Goal: Share content

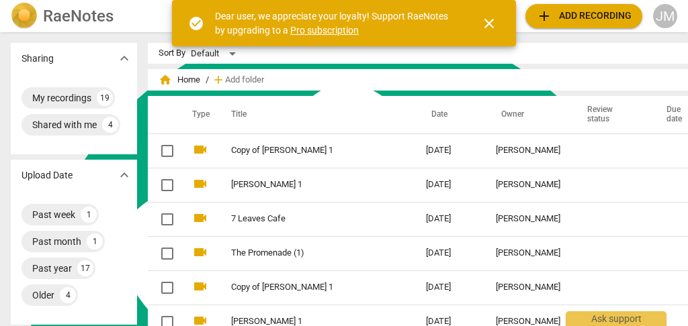
scroll to position [16882, 0]
click at [153, 179] on input "checkbox" at bounding box center [167, 185] width 28 height 16
checkbox input "false"
click at [291, 183] on link "[PERSON_NAME] 1" at bounding box center [304, 185] width 146 height 10
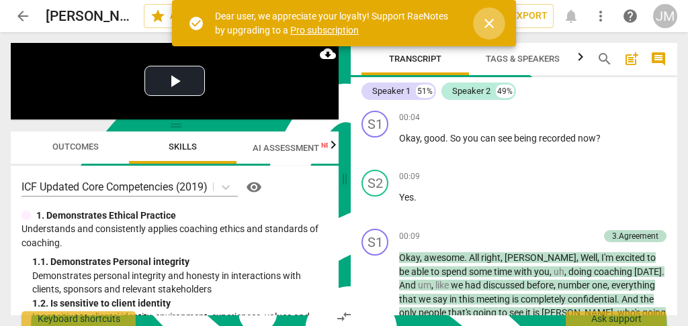
click at [487, 17] on span "close" at bounding box center [489, 23] width 16 height 16
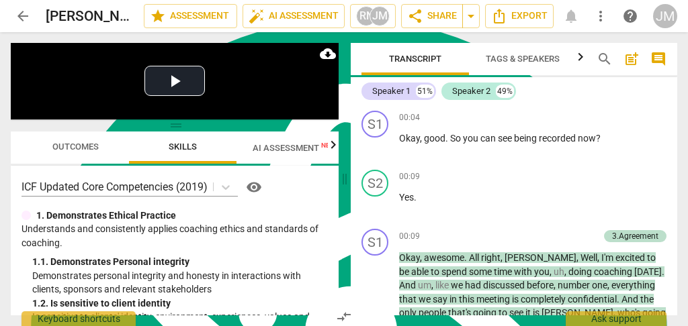
click at [288, 146] on span "AI Assessment New" at bounding box center [294, 148] width 83 height 10
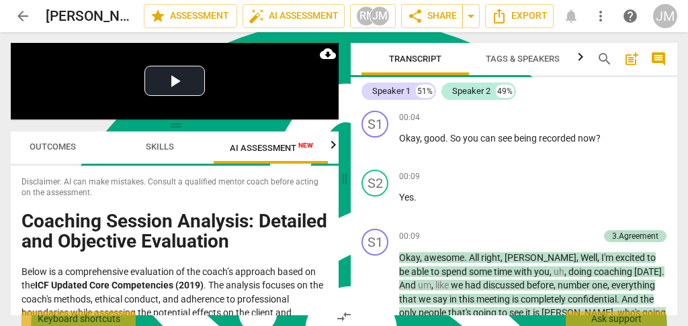
scroll to position [0, 24]
click at [472, 11] on span "arrow_drop_down" at bounding box center [471, 16] width 16 height 16
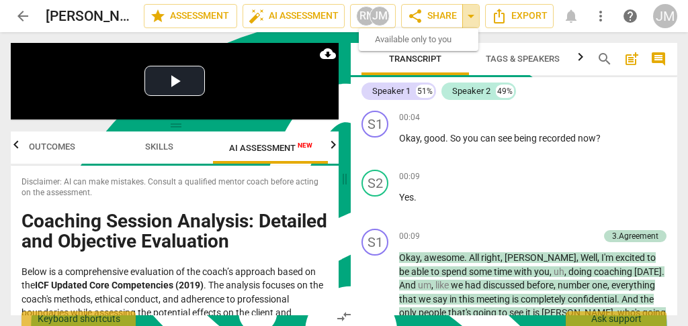
click at [468, 13] on span "arrow_drop_down" at bounding box center [471, 16] width 16 height 16
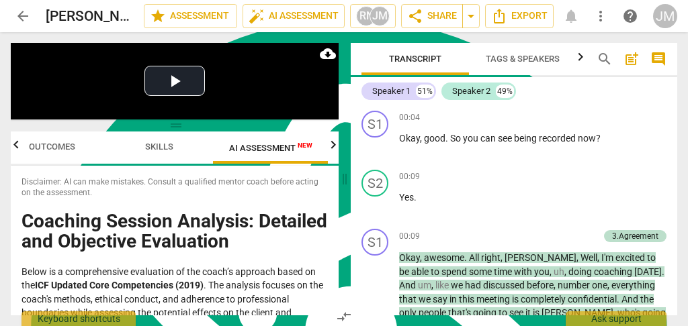
click at [470, 13] on span "arrow_drop_down" at bounding box center [471, 16] width 16 height 16
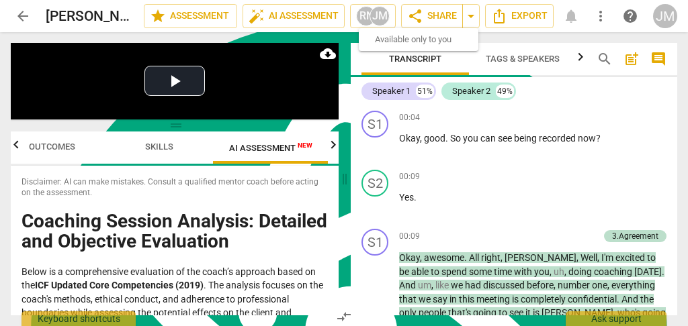
click at [430, 18] on span "share Share" at bounding box center [432, 16] width 50 height 16
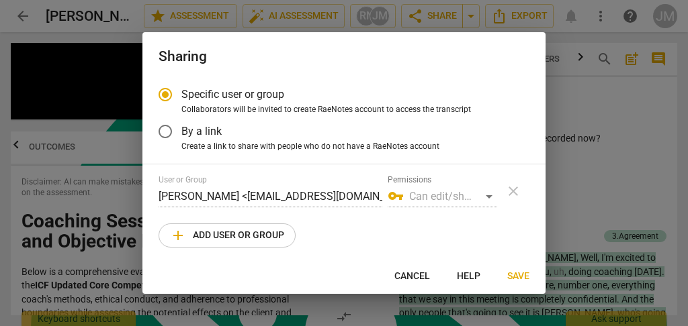
radio input "false"
click at [167, 128] on input "By a link" at bounding box center [165, 132] width 32 height 32
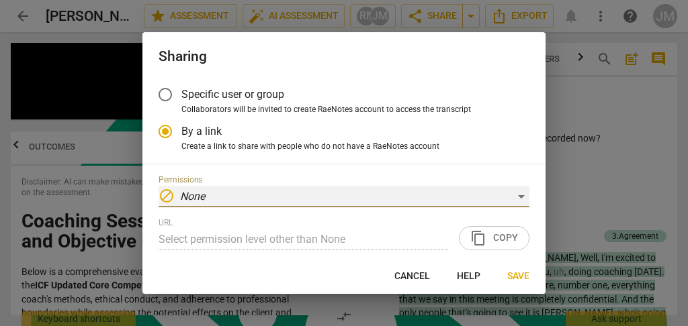
click at [516, 193] on div "block None" at bounding box center [344, 196] width 371 height 21
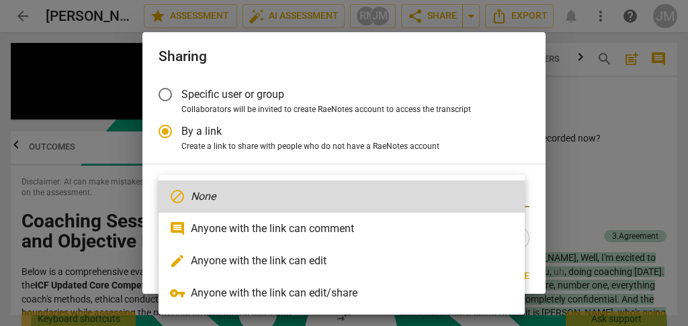
click at [320, 293] on li "vpn_key Anyone with the link can edit/share" at bounding box center [342, 293] width 366 height 32
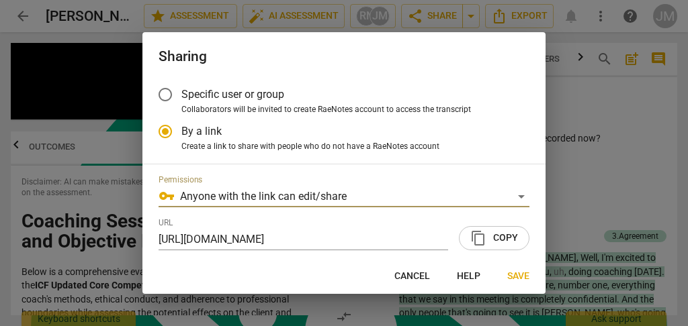
radio input "false"
type input "[URL][DOMAIN_NAME]"
click at [476, 234] on span "content_copy" at bounding box center [478, 238] width 16 height 16
type textarea "[URL][DOMAIN_NAME]"
